Goal: Complete application form

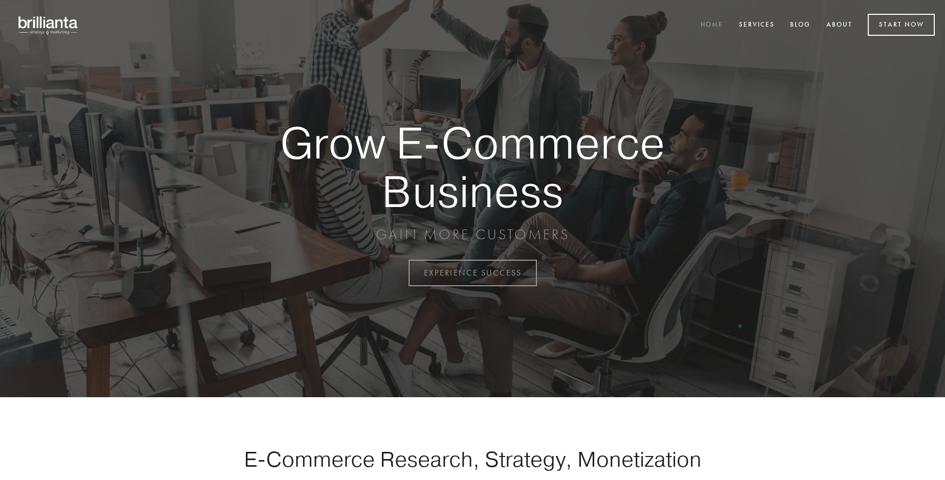
scroll to position [2681, 0]
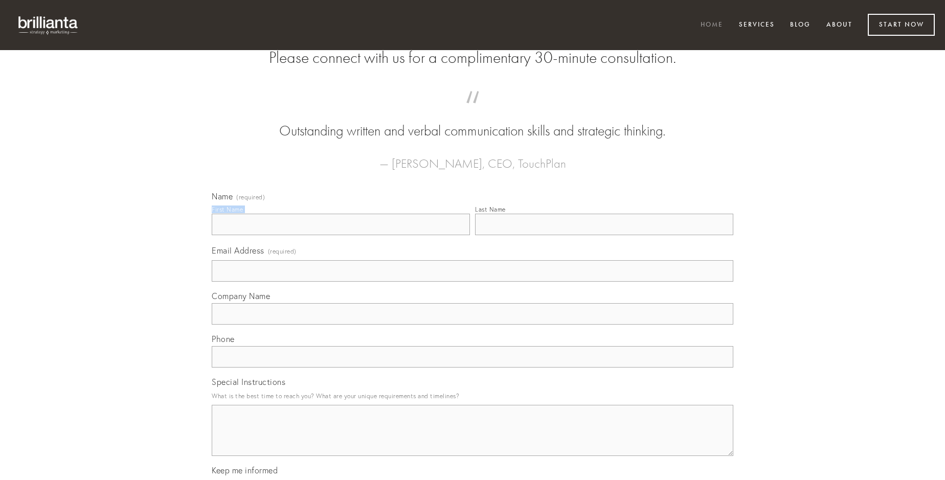
type input "[PERSON_NAME]"
click at [604, 235] on input "Last Name" at bounding box center [604, 224] width 258 height 21
type input "[PERSON_NAME]"
click at [473, 282] on input "Email Address (required)" at bounding box center [473, 270] width 522 height 21
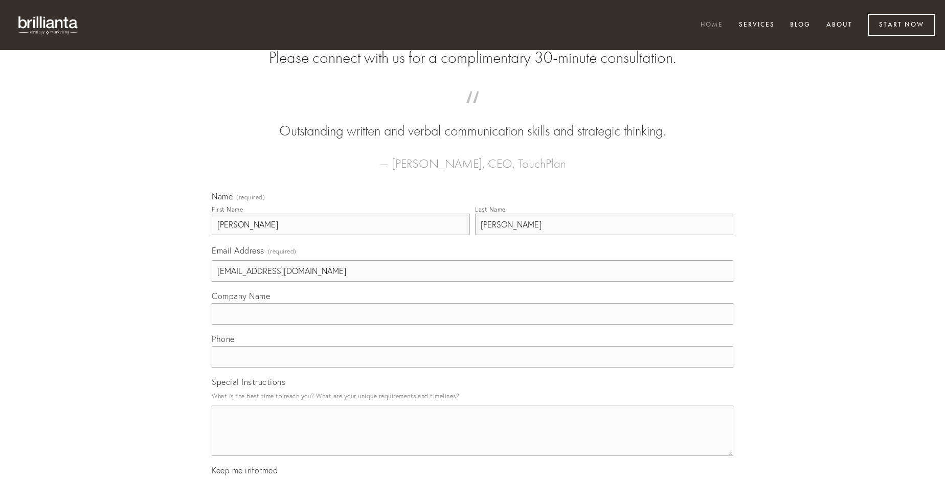
type input "[EMAIL_ADDRESS][DOMAIN_NAME]"
click at [473, 325] on input "Company Name" at bounding box center [473, 313] width 522 height 21
type input "aureus"
click at [473, 368] on input "text" at bounding box center [473, 356] width 522 height 21
click at [473, 440] on textarea "Special Instructions" at bounding box center [473, 430] width 522 height 51
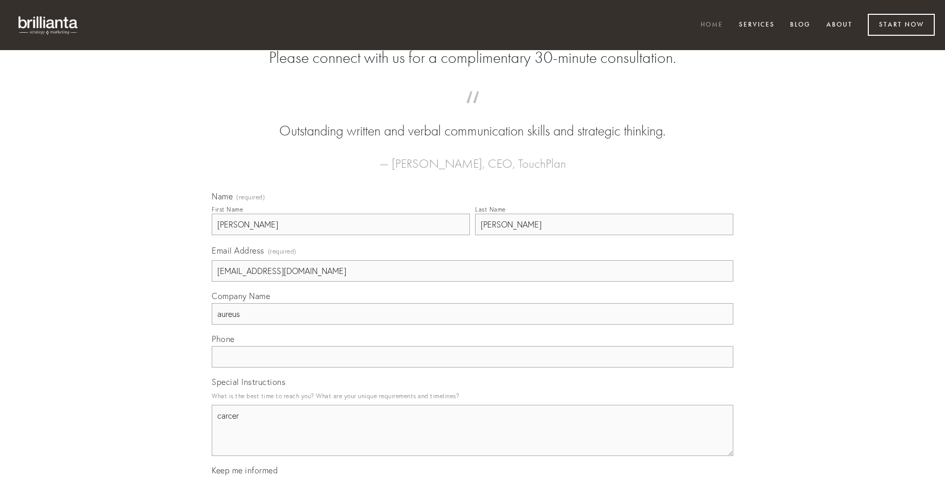
type textarea "carcer"
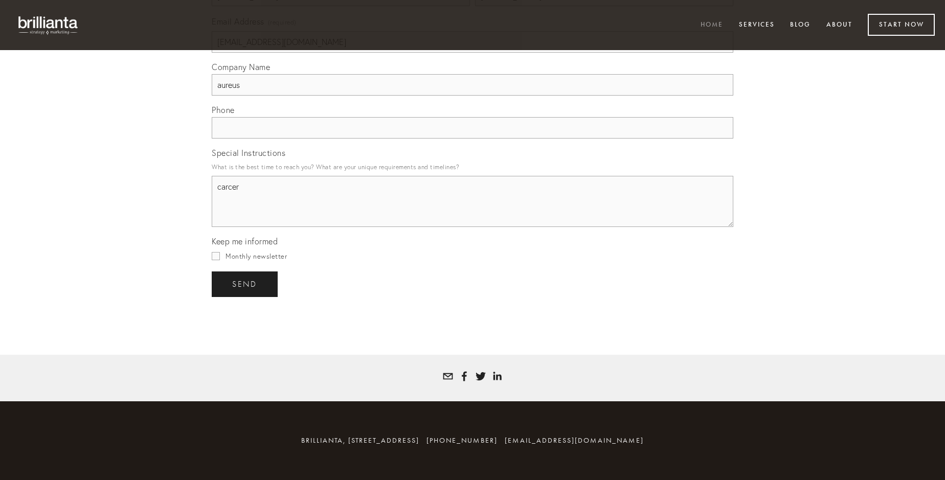
click at [246, 284] on span "send" at bounding box center [244, 284] width 25 height 9
